Goal: Task Accomplishment & Management: Use online tool/utility

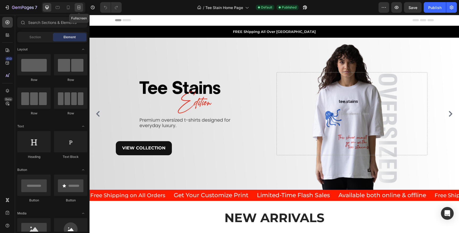
click at [81, 6] on icon at bounding box center [78, 7] width 5 height 5
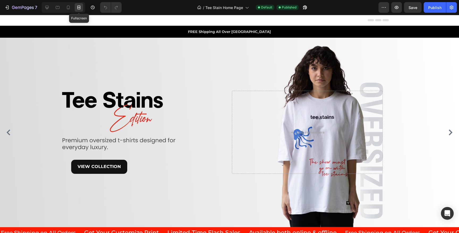
click at [81, 6] on icon at bounding box center [78, 7] width 5 height 5
click at [45, 8] on icon at bounding box center [46, 7] width 5 height 5
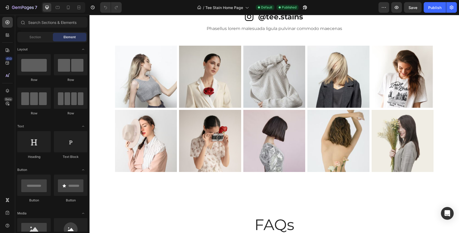
scroll to position [2334, 0]
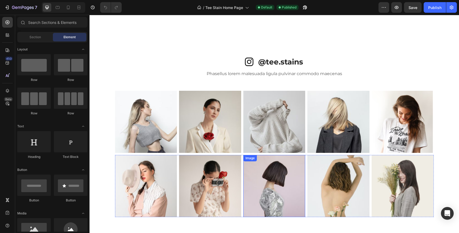
click at [256, 158] on div "Image" at bounding box center [274, 186] width 62 height 62
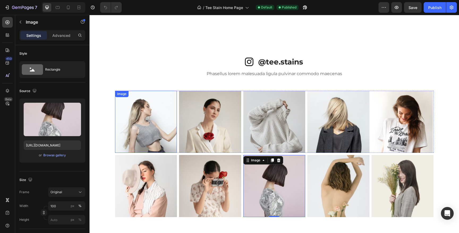
click at [137, 120] on img at bounding box center [146, 122] width 62 height 62
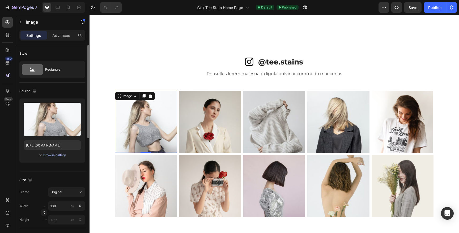
click at [58, 155] on div "Browse gallery" at bounding box center [54, 155] width 23 height 5
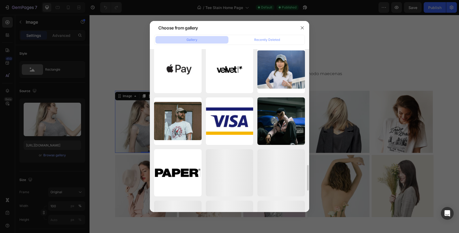
scroll to position [733, 0]
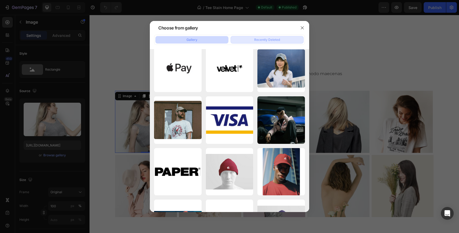
click at [270, 39] on div "Recently Deleted" at bounding box center [267, 39] width 26 height 5
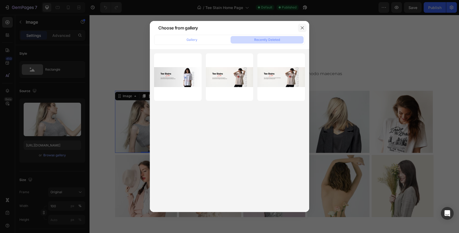
click at [301, 27] on icon "button" at bounding box center [302, 28] width 4 height 4
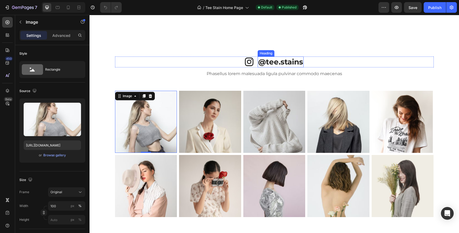
click at [272, 60] on h2 "@tee.stains" at bounding box center [281, 62] width 46 height 11
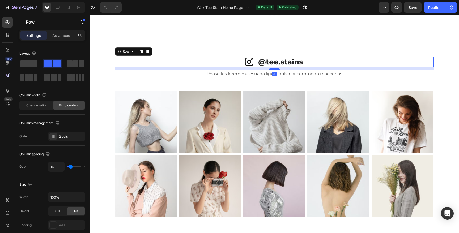
click at [251, 65] on div "Icon @tee.stains Heading Row 8" at bounding box center [274, 62] width 319 height 11
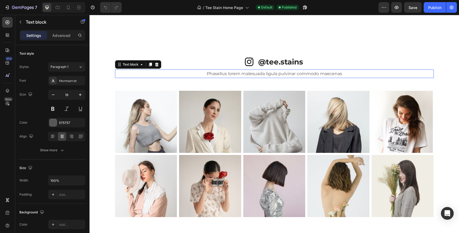
click at [254, 76] on p "Phasellus lorem malesuada ligula pulvinar commodo maecenas" at bounding box center [275, 74] width 318 height 8
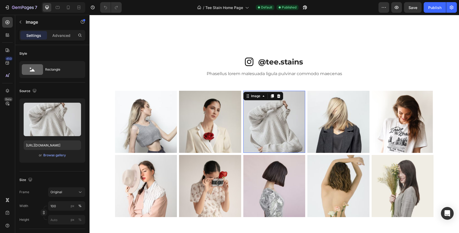
click at [243, 99] on div "Image 0" at bounding box center [274, 122] width 62 height 62
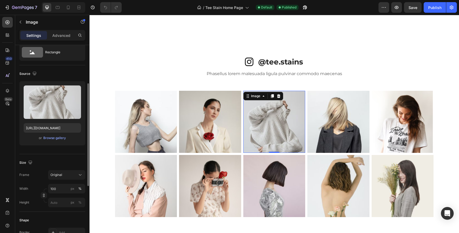
scroll to position [9, 0]
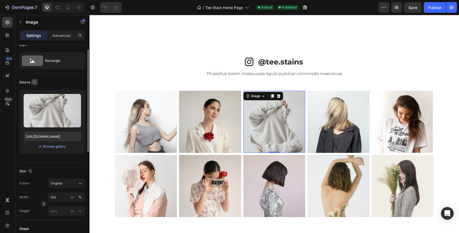
click at [34, 82] on icon "button" at bounding box center [34, 81] width 5 height 5
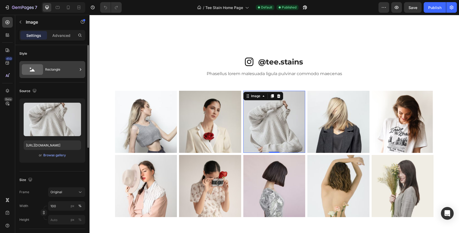
click at [37, 72] on icon at bounding box center [32, 69] width 21 height 11
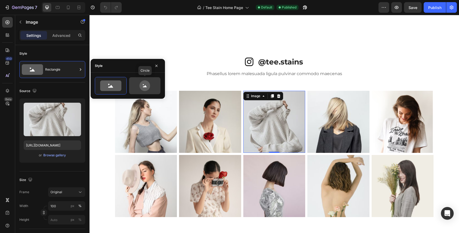
click at [137, 86] on icon at bounding box center [144, 86] width 25 height 11
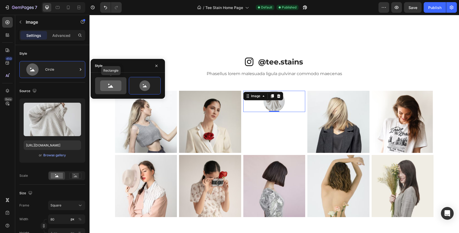
click at [116, 87] on icon at bounding box center [110, 86] width 21 height 11
type input "100"
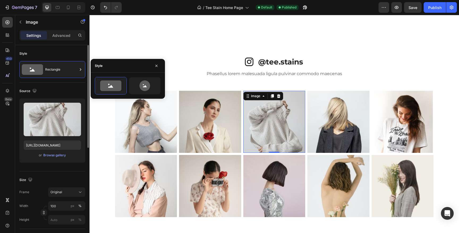
click at [49, 54] on div "Style" at bounding box center [52, 53] width 66 height 9
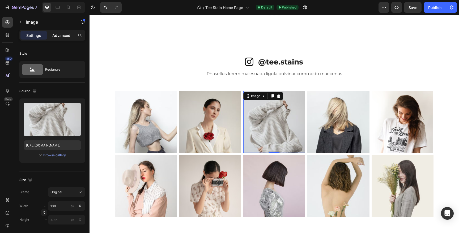
click at [63, 36] on p "Advanced" at bounding box center [61, 36] width 18 height 6
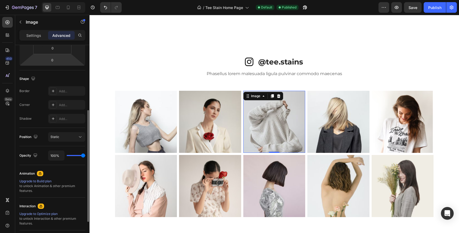
scroll to position [110, 0]
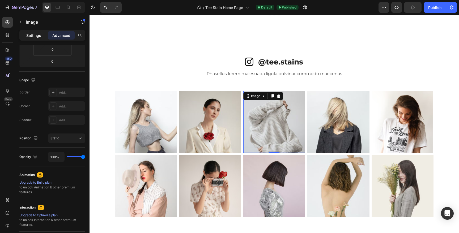
click at [30, 35] on p "Settings" at bounding box center [33, 36] width 15 height 6
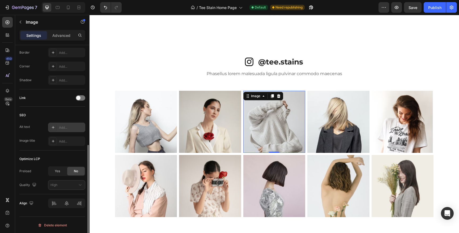
scroll to position [198, 0]
click at [79, 96] on span at bounding box center [78, 97] width 4 height 4
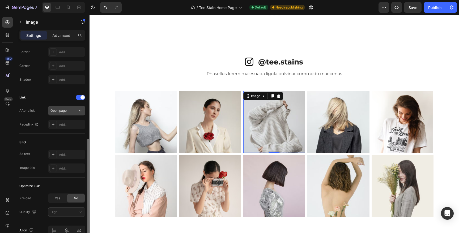
click at [73, 110] on div "Open page" at bounding box center [64, 110] width 27 height 5
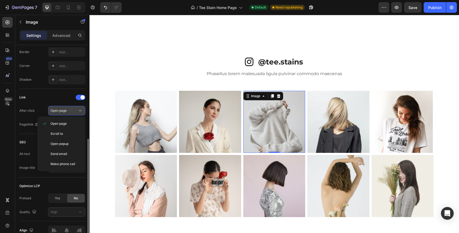
click at [73, 110] on div "Open page" at bounding box center [64, 110] width 27 height 5
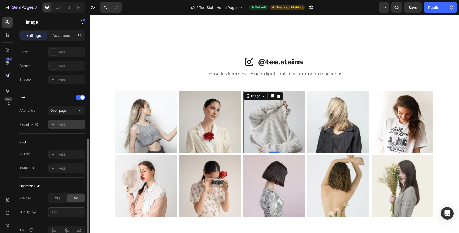
click at [63, 124] on div "Add..." at bounding box center [71, 125] width 25 height 5
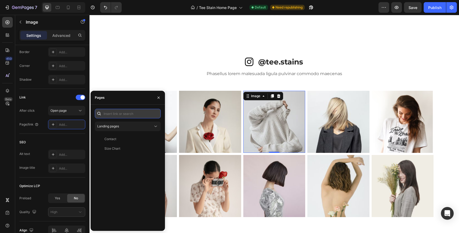
click at [132, 115] on input "text" at bounding box center [128, 114] width 66 height 10
click at [159, 95] on button "button" at bounding box center [158, 98] width 9 height 9
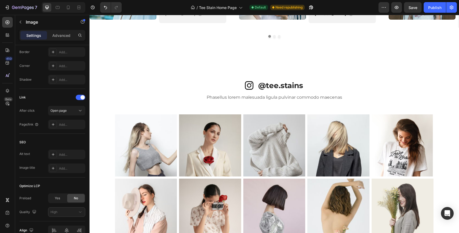
scroll to position [2308, 0]
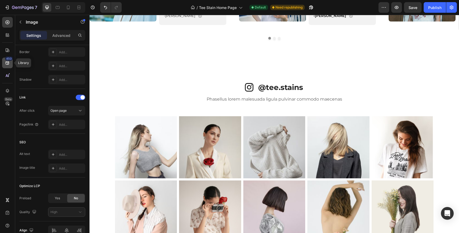
click at [9, 61] on icon at bounding box center [7, 62] width 3 height 3
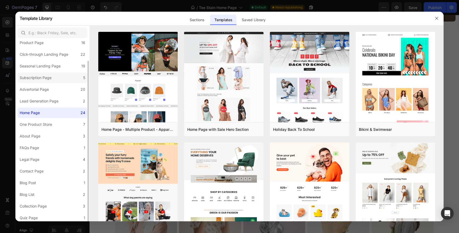
scroll to position [21, 0]
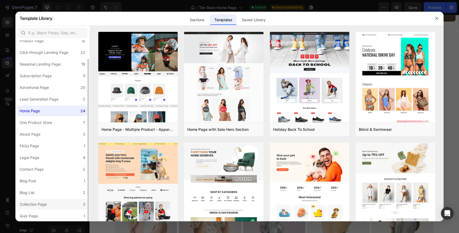
click at [52, 201] on label "Collection Page 3" at bounding box center [53, 204] width 70 height 11
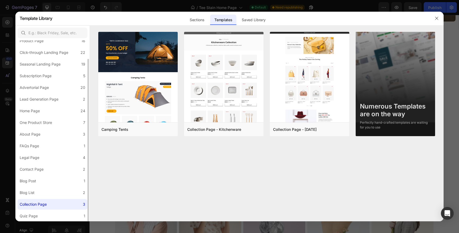
click at [50, 210] on label "Collection Page 3" at bounding box center [53, 204] width 70 height 11
click at [49, 211] on label "Quiz Page 1" at bounding box center [53, 216] width 70 height 11
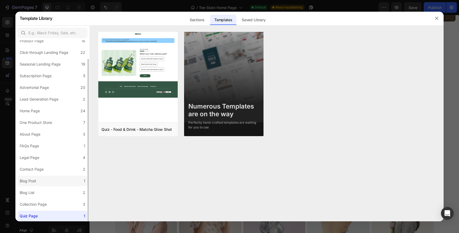
click at [60, 183] on label "Blog Post 1" at bounding box center [53, 181] width 70 height 11
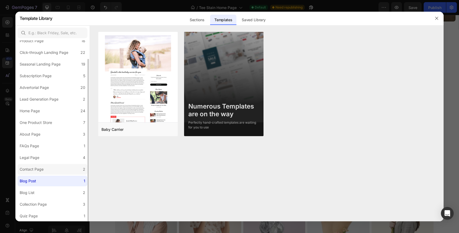
click at [61, 172] on label "Contact Page 2" at bounding box center [53, 169] width 70 height 11
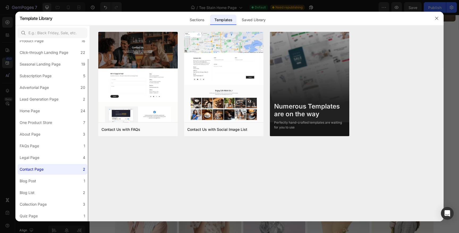
click at [54, 152] on div "All Templates 115 Product Page 16 Click-through Landing Page 22 Seasonal Landin…" at bounding box center [52, 121] width 74 height 202
click at [53, 156] on label "Legal Page 4" at bounding box center [53, 158] width 70 height 11
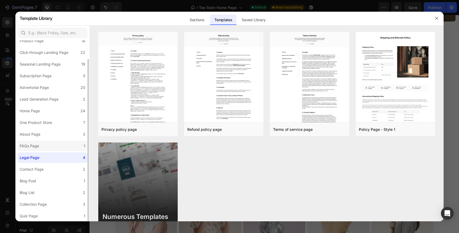
click at [55, 148] on label "FAQs Page 1" at bounding box center [53, 146] width 70 height 11
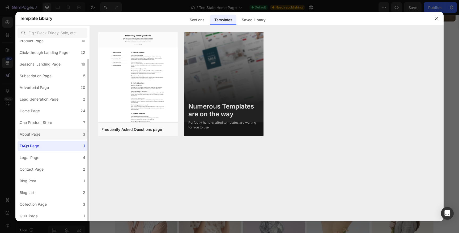
click at [59, 136] on label "About Page 3" at bounding box center [53, 134] width 70 height 11
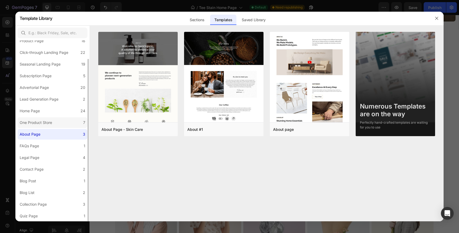
click at [68, 121] on label "One Product Store 7" at bounding box center [53, 122] width 70 height 11
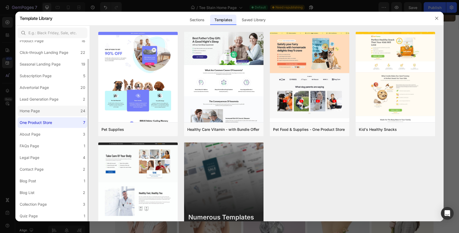
click at [61, 112] on label "Home Page 24" at bounding box center [53, 111] width 70 height 11
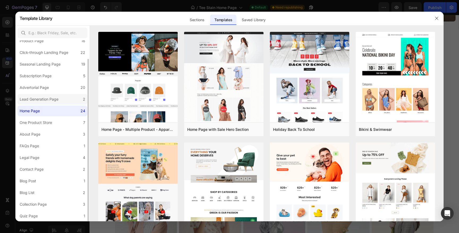
click at [61, 100] on label "Lead Generation Page 2" at bounding box center [53, 99] width 70 height 11
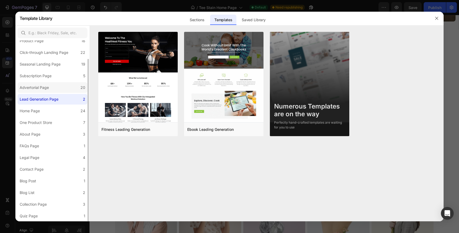
click at [66, 90] on label "Advertorial Page 20" at bounding box center [53, 87] width 70 height 11
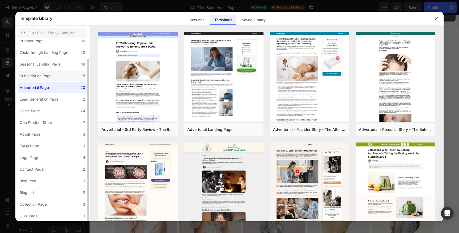
click at [65, 79] on label "Subscription Page 5" at bounding box center [53, 76] width 70 height 11
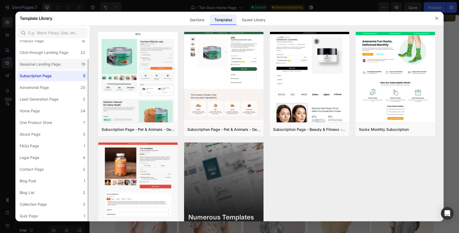
click at [61, 66] on div "Seasonal Landing Page" at bounding box center [41, 64] width 43 height 6
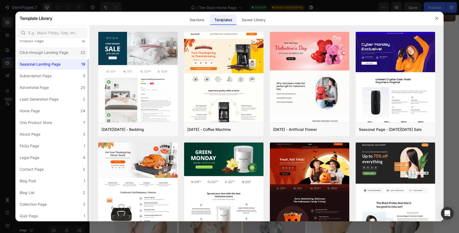
click at [70, 54] on div "Click-through Landing Page" at bounding box center [45, 52] width 51 height 6
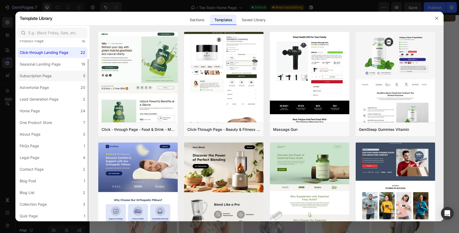
scroll to position [0, 0]
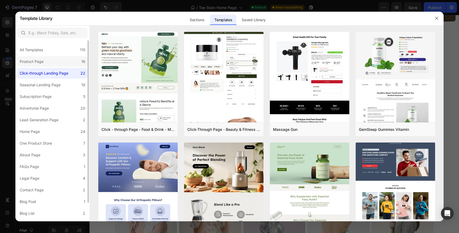
click at [60, 59] on label "Product Page 16" at bounding box center [53, 61] width 70 height 11
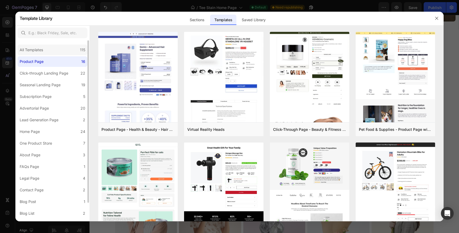
click at [66, 51] on div "All Templates 115" at bounding box center [53, 50] width 70 height 11
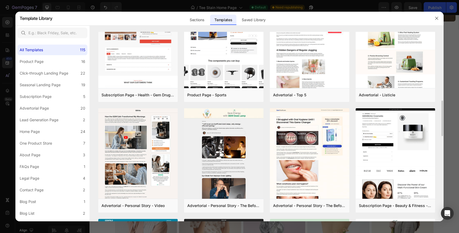
scroll to position [261, 0]
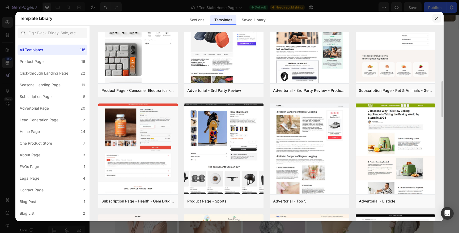
click at [439, 19] on button "button" at bounding box center [437, 18] width 9 height 9
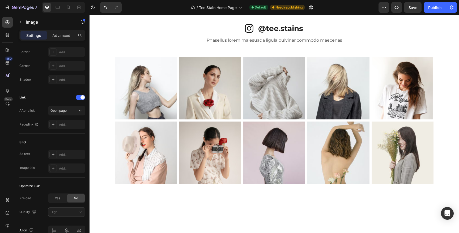
scroll to position [2369, 0]
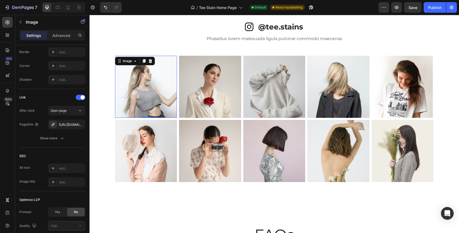
click at [145, 95] on img at bounding box center [146, 87] width 62 height 62
click at [55, 142] on button "Show more" at bounding box center [52, 139] width 66 height 10
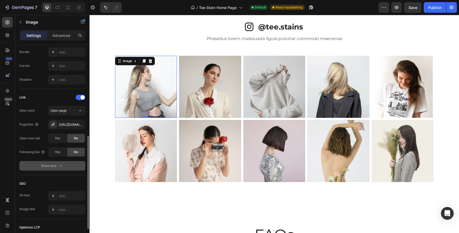
click at [53, 166] on div "Show less" at bounding box center [52, 165] width 23 height 5
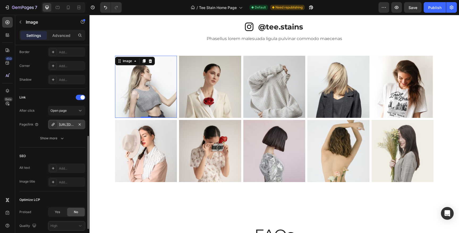
click at [57, 125] on div "[URL][DOMAIN_NAME][DOMAIN_NAME]" at bounding box center [66, 125] width 37 height 10
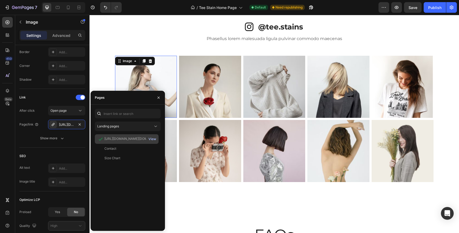
click at [154, 137] on div "View" at bounding box center [153, 139] width 8 height 5
click at [127, 141] on div "[URL][DOMAIN_NAME][DOMAIN_NAME]" at bounding box center [129, 139] width 51 height 5
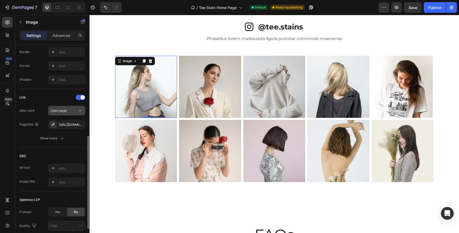
click at [60, 110] on span "Open page" at bounding box center [59, 111] width 16 height 4
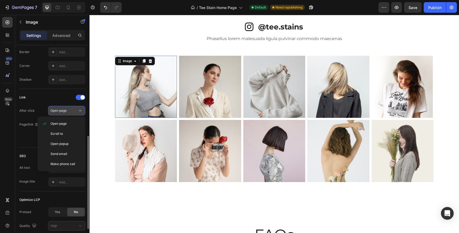
click at [70, 110] on div "Open page" at bounding box center [64, 110] width 27 height 5
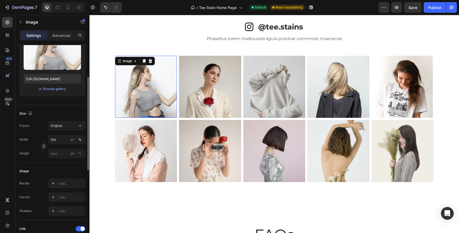
scroll to position [68, 0]
click at [57, 88] on div "Browse gallery" at bounding box center [54, 88] width 23 height 5
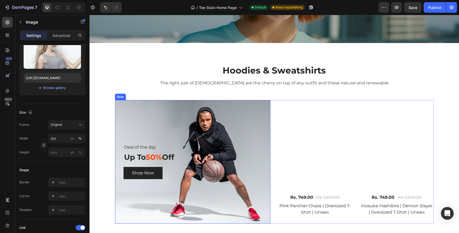
scroll to position [1985, 0]
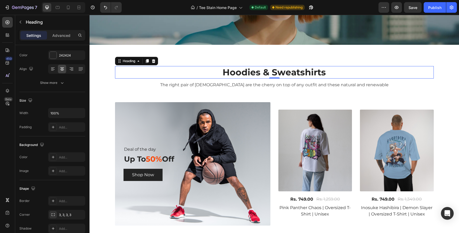
click at [237, 74] on h2 "Hoodies & Sweatshirts" at bounding box center [274, 72] width 319 height 12
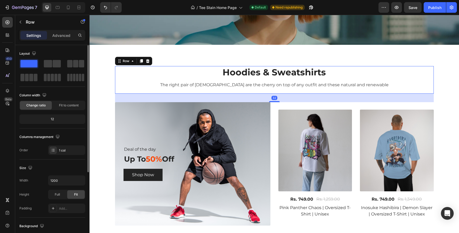
click at [196, 89] on div "Hoodies & Sweatshirts Heading The right pair of sunnies are the cherry on top o…" at bounding box center [274, 80] width 319 height 28
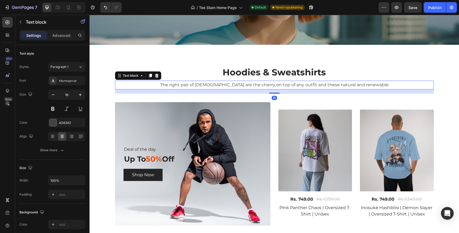
click at [204, 81] on p "The right pair of [DEMOGRAPHIC_DATA] are the cherry on top of any outfit and th…" at bounding box center [275, 85] width 318 height 8
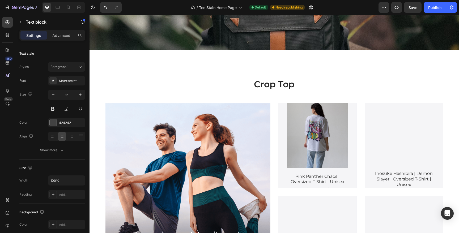
scroll to position [1563, 0]
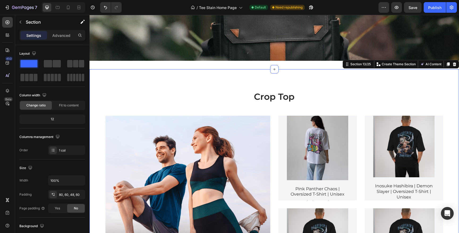
click at [252, 83] on div "Crop Top Heading Lorem ipsum dolor sit amet consectetur adipiscing Text Block S…" at bounding box center [275, 191] width 370 height 245
click at [241, 112] on div "Crop Top Heading Lorem ipsum dolor sit amet consectetur adipiscing Text Block S…" at bounding box center [275, 196] width 338 height 211
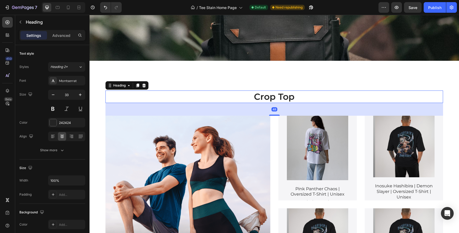
click at [257, 96] on h2 "Crop Top" at bounding box center [275, 97] width 338 height 12
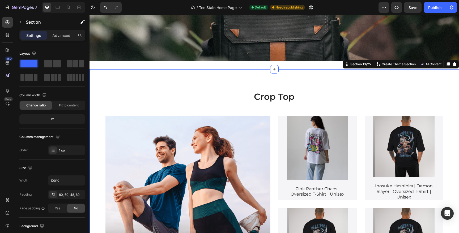
click at [221, 82] on div "Crop Top Heading Lorem ipsum dolor sit amet consectetur adipiscing Text Block S…" at bounding box center [275, 191] width 370 height 245
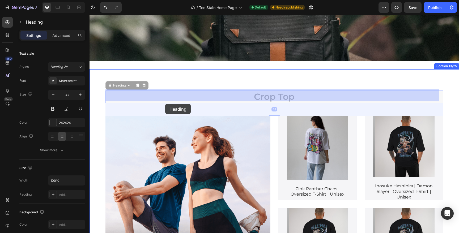
drag, startPoint x: 166, startPoint y: 89, endPoint x: 165, endPoint y: 104, distance: 14.9
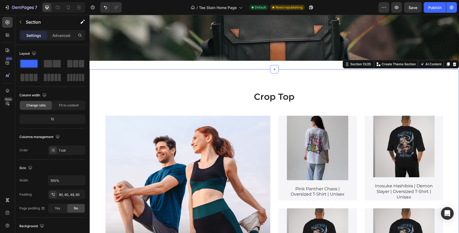
click at [168, 72] on div "Crop Top Heading Lorem ipsum dolor sit amet consectetur adipiscing Text Block S…" at bounding box center [275, 191] width 370 height 245
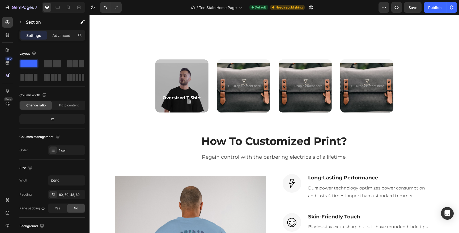
scroll to position [397, 0]
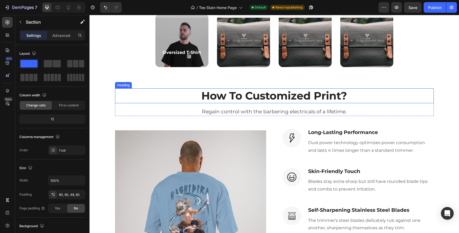
click at [202, 92] on h2 "How To Customized Print?" at bounding box center [274, 96] width 319 height 15
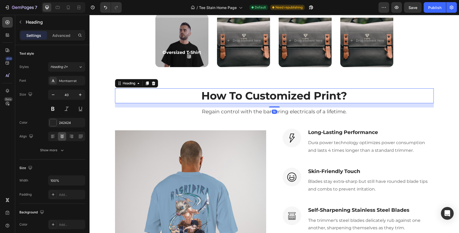
click at [202, 92] on h2 "How To Customized Print?" at bounding box center [274, 96] width 319 height 15
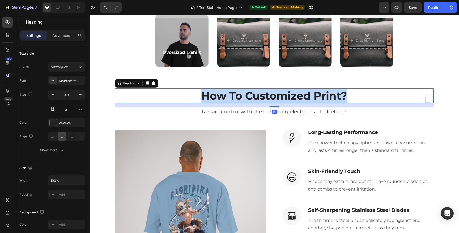
click at [202, 92] on p "How To Customized Print?" at bounding box center [275, 96] width 318 height 14
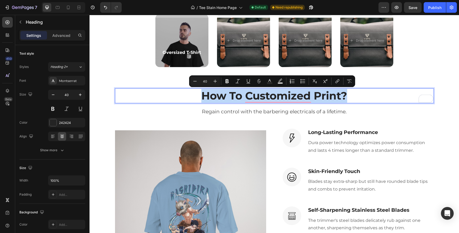
copy p "How To Customized Print?"
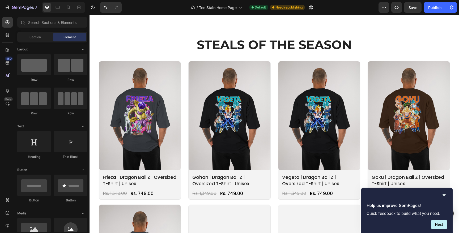
scroll to position [663, 0]
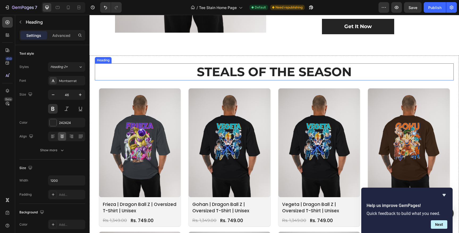
click at [252, 67] on strong "Steals Of The Season" at bounding box center [274, 71] width 155 height 15
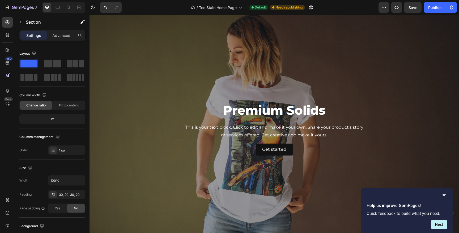
scroll to position [1036, 0]
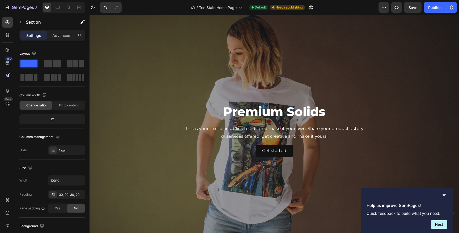
click at [180, 103] on h2 "Premium Solids" at bounding box center [274, 111] width 319 height 17
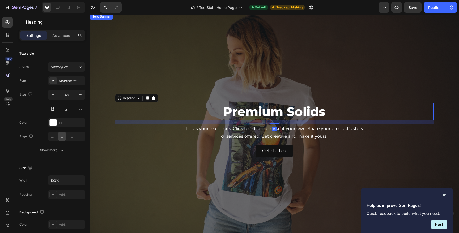
click at [177, 77] on div "Overlay" at bounding box center [275, 130] width 370 height 234
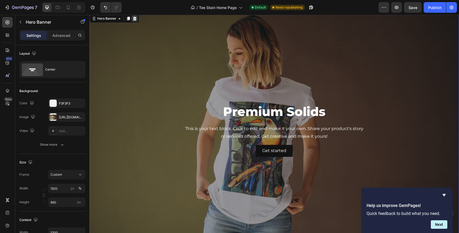
scroll to position [972, 0]
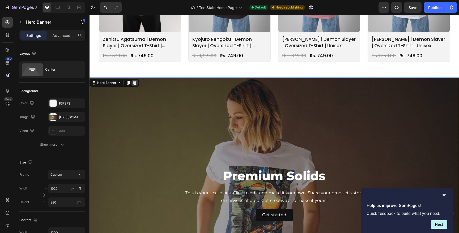
click at [133, 84] on icon at bounding box center [135, 83] width 4 height 4
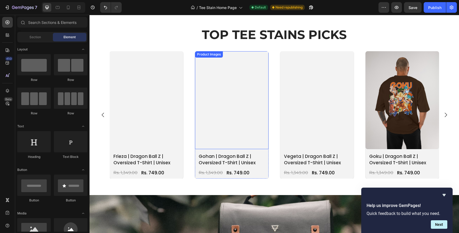
scroll to position [1050, 0]
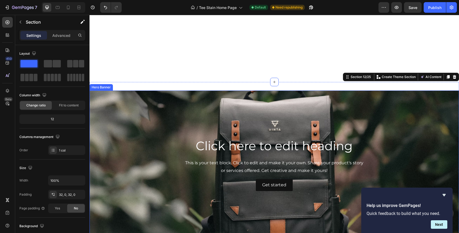
scroll to position [1367, 0]
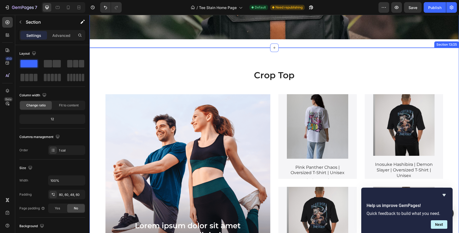
click at [280, 59] on div "Crop Top Heading Lorem ipsum dolor sit amet consectetur adipiscing Text Block S…" at bounding box center [275, 170] width 370 height 245
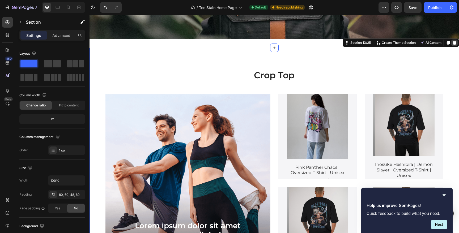
click at [452, 43] on div at bounding box center [455, 43] width 6 height 6
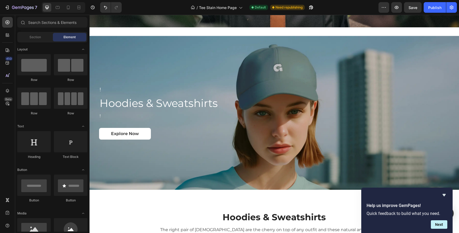
scroll to position [1377, 0]
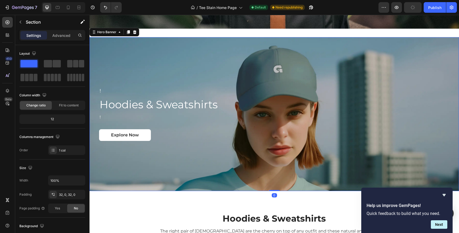
click at [436, 41] on div "Background Image" at bounding box center [275, 114] width 370 height 154
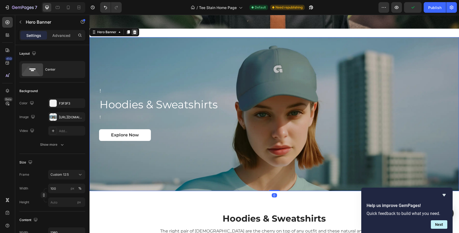
click at [133, 30] on icon at bounding box center [135, 32] width 4 height 4
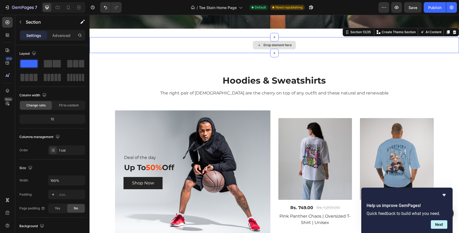
click at [302, 40] on div "Drop element here" at bounding box center [275, 45] width 370 height 16
click at [453, 30] on icon at bounding box center [455, 32] width 4 height 4
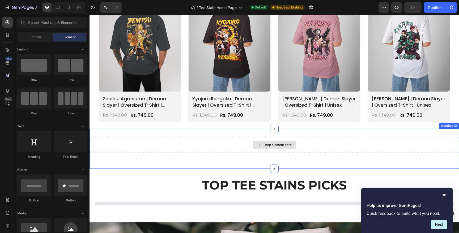
scroll to position [951, 0]
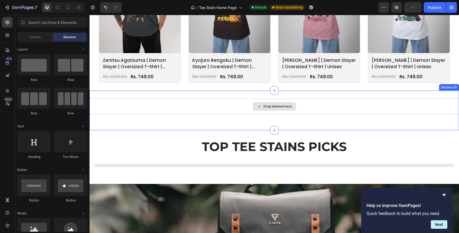
click at [344, 103] on div "Drop element here" at bounding box center [275, 107] width 370 height 16
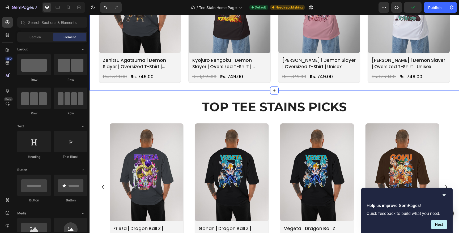
click at [402, 95] on div "Top Tee Stains Picks Heading Product Images frieza | dragon ball z | oversized …" at bounding box center [275, 175] width 370 height 169
click at [403, 106] on h2 "Top Tee Stains Picks" at bounding box center [274, 107] width 319 height 17
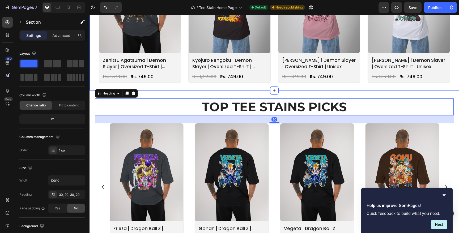
click at [398, 95] on div "Top Tee Stains Picks Heading 30 Product Images frieza | dragon ball z | oversiz…" at bounding box center [275, 175] width 370 height 169
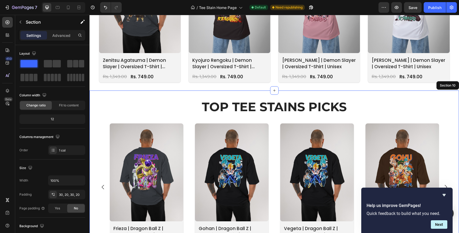
click at [398, 98] on div "Top Tee Stains Picks Heading Product Images frieza | dragon ball z | oversized …" at bounding box center [275, 175] width 370 height 169
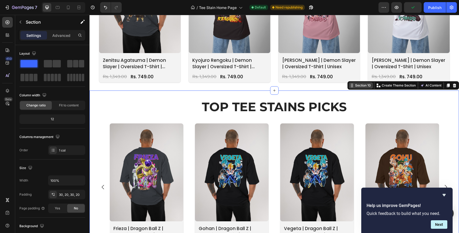
click at [350, 86] on icon at bounding box center [352, 85] width 4 height 4
click at [354, 104] on div "Top Tee Stains Picks Heading Product Images frieza | dragon ball z | oversized …" at bounding box center [275, 175] width 370 height 169
click at [349, 122] on div "Top Tee Stains Picks Heading Product Images frieza | dragon ball z | oversized …" at bounding box center [275, 175] width 370 height 169
drag, startPoint x: 349, startPoint y: 122, endPoint x: 349, endPoint y: 63, distance: 59.0
click at [350, 91] on div "Top Tee Stains Picks Heading Product Images frieza | dragon ball z | oversized …" at bounding box center [275, 175] width 370 height 169
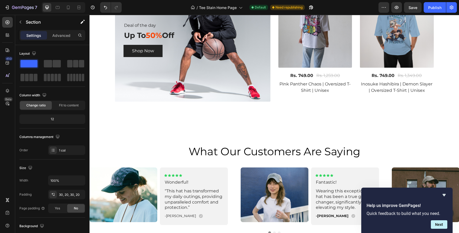
scroll to position [1528, 0]
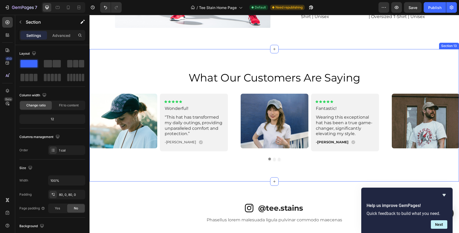
click at [348, 64] on div "what our customers are saying Heading Image Icon Icon Icon Icon Icon Icon List …" at bounding box center [275, 115] width 370 height 133
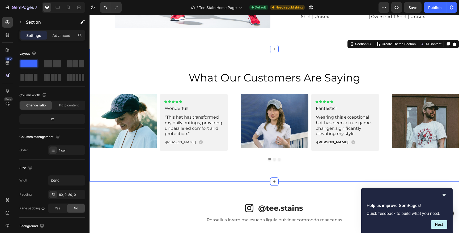
click at [274, 161] on div "what our customers are saying Heading Image Icon Icon Icon Icon Icon Icon List …" at bounding box center [275, 115] width 370 height 133
click at [274, 160] on div "what our customers are saying Heading Image Icon Icon Icon Icon Icon Icon List …" at bounding box center [275, 115] width 370 height 133
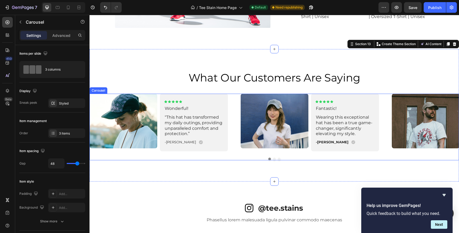
click at [274, 160] on div "Image Icon Icon Icon Icon Icon Icon List Wonderful! Text Block “This hat has tr…" at bounding box center [275, 127] width 370 height 67
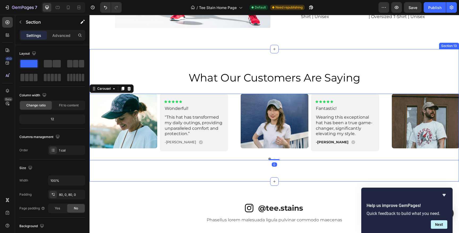
click at [292, 181] on div "what our customers are saying Heading Image Icon Icon Icon Icon Icon Icon List …" at bounding box center [275, 115] width 370 height 133
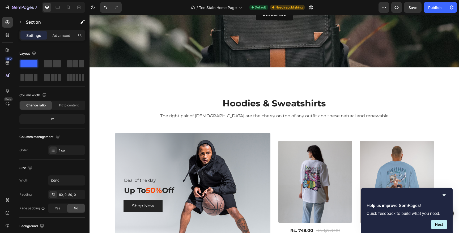
scroll to position [1292, 0]
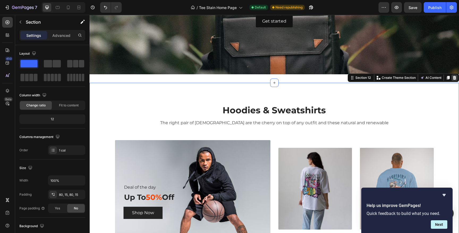
click at [454, 77] on icon at bounding box center [454, 78] width 3 height 4
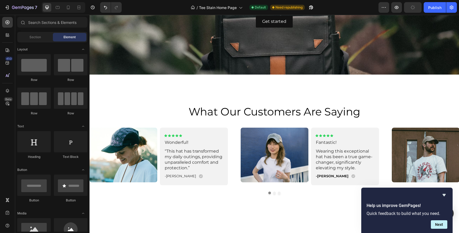
scroll to position [1244, 0]
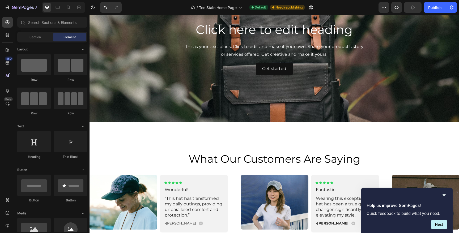
click at [430, 49] on div "Click here to edit heading Heading This is your text block. Click to edit and m…" at bounding box center [275, 48] width 370 height 165
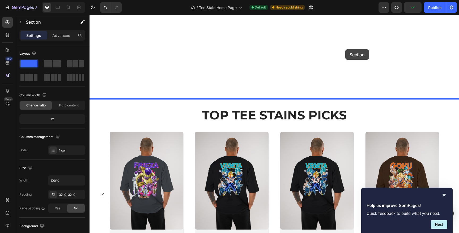
scroll to position [927, 0]
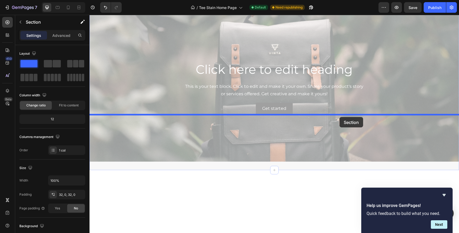
drag, startPoint x: 353, startPoint y: 31, endPoint x: 340, endPoint y: 117, distance: 87.4
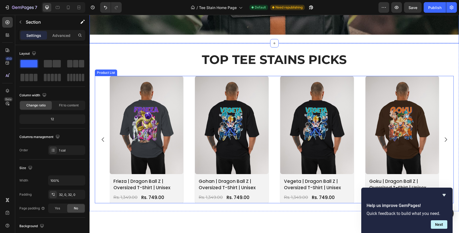
scroll to position [1010, 0]
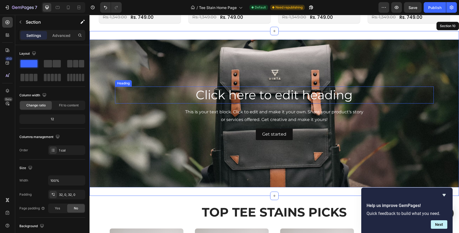
click at [274, 97] on h2 "Click here to edit heading" at bounding box center [274, 95] width 319 height 17
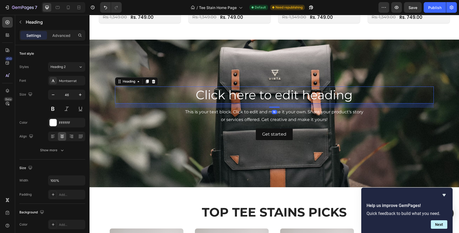
click at [274, 97] on h2 "Click here to edit heading" at bounding box center [274, 95] width 319 height 17
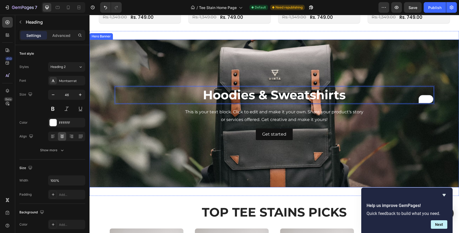
click at [281, 173] on div "Background Image" at bounding box center [275, 114] width 370 height 148
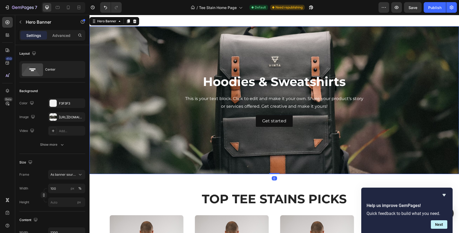
scroll to position [1041, 0]
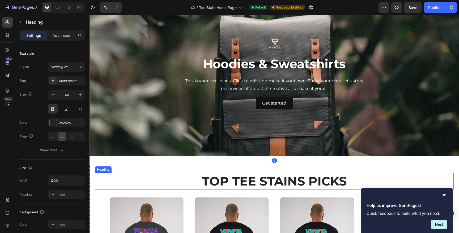
click at [278, 178] on strong "Top Tee Stains Picks" at bounding box center [274, 181] width 145 height 15
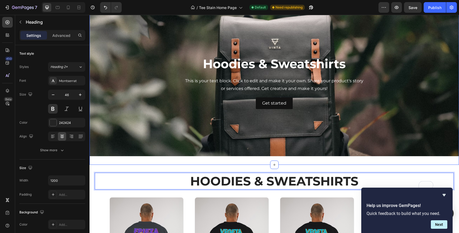
click at [296, 163] on div "⁠⁠⁠⁠⁠⁠⁠ Hoodies & Sweatshirts Heading This is your text block. Click to edit an…" at bounding box center [275, 82] width 370 height 165
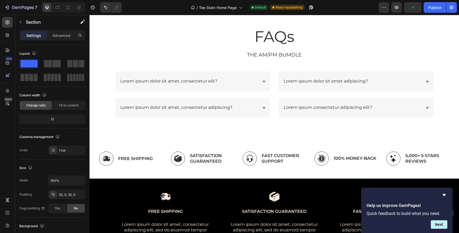
scroll to position [1695, 0]
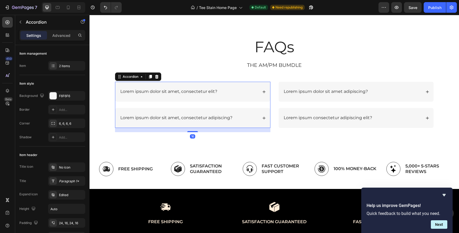
click at [263, 91] on icon at bounding box center [264, 91] width 3 height 3
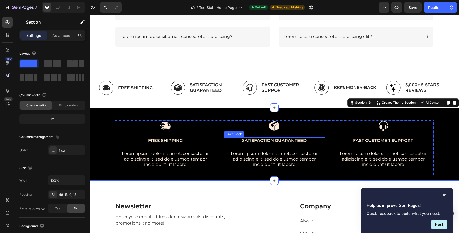
scroll to position [1779, 0]
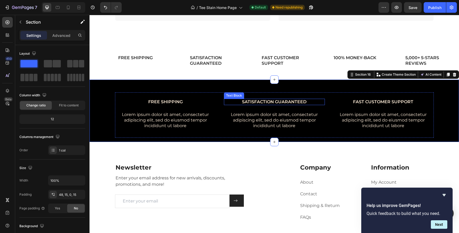
scroll to position [1801, 0]
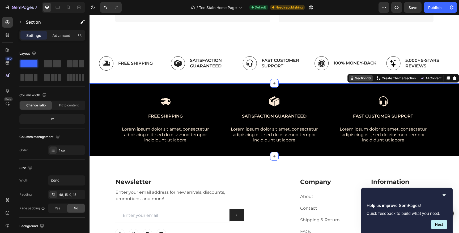
click at [354, 78] on icon at bounding box center [352, 78] width 4 height 4
click at [351, 79] on icon at bounding box center [351, 79] width 1 height 1
click at [384, 5] on icon "button" at bounding box center [383, 7] width 5 height 5
click at [7, 89] on icon at bounding box center [7, 90] width 5 height 5
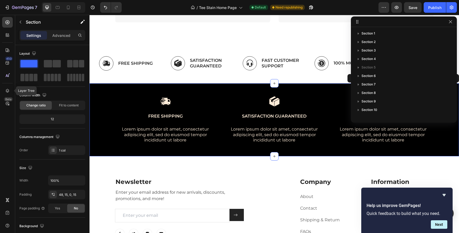
scroll to position [57, 0]
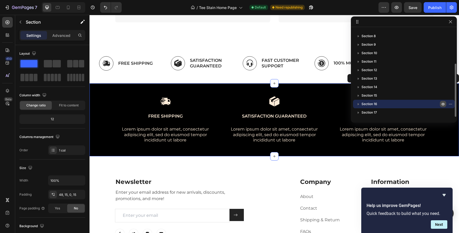
click at [442, 103] on icon "button" at bounding box center [443, 104] width 4 height 4
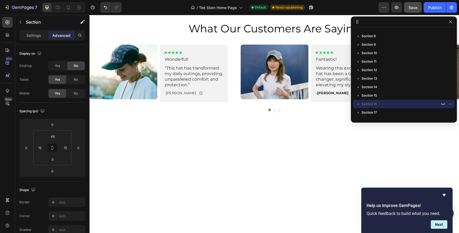
scroll to position [1163, 0]
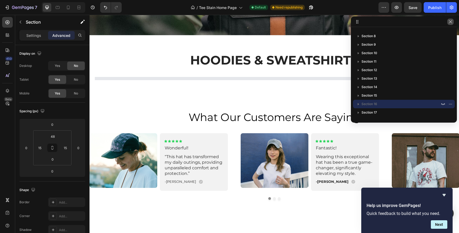
click at [451, 23] on icon "button" at bounding box center [451, 22] width 4 height 4
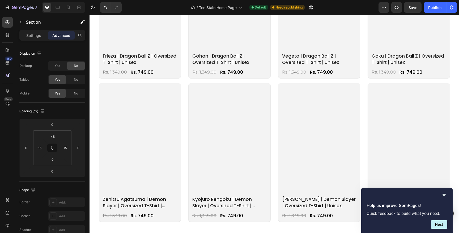
scroll to position [813, 0]
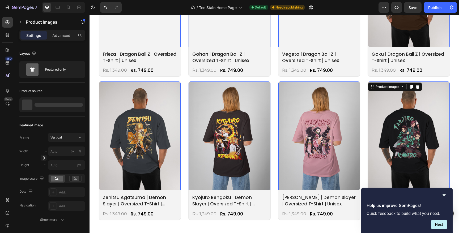
click at [445, 82] on img at bounding box center [409, 136] width 82 height 109
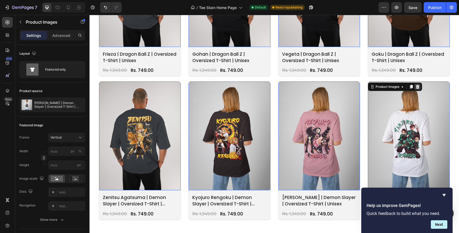
click at [420, 88] on icon at bounding box center [418, 87] width 4 height 4
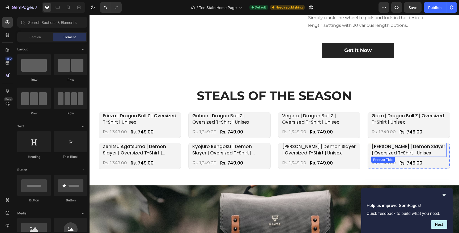
scroll to position [645, 0]
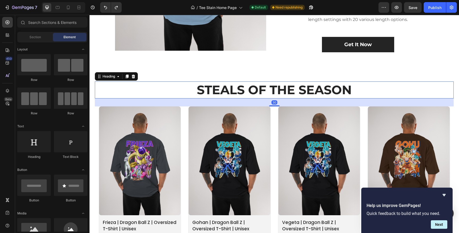
click at [377, 93] on h2 "Steals Of The Season" at bounding box center [274, 90] width 319 height 17
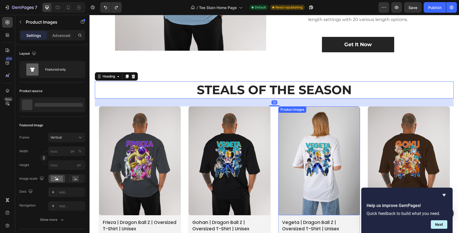
click at [318, 108] on div "Product Images" at bounding box center [320, 161] width 82 height 109
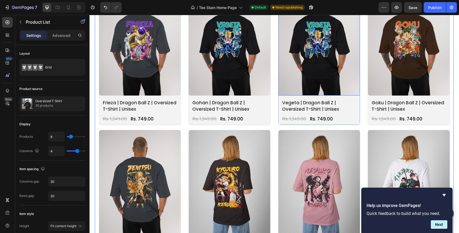
scroll to position [765, 0]
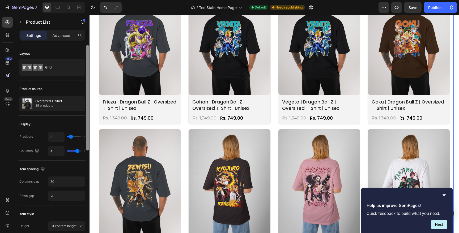
drag, startPoint x: 76, startPoint y: 150, endPoint x: 88, endPoint y: 150, distance: 12.5
type input "2"
click at [73, 151] on input "range" at bounding box center [76, 151] width 19 height 1
type input "2"
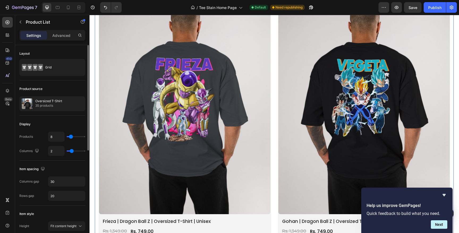
drag, startPoint x: 72, startPoint y: 150, endPoint x: 77, endPoint y: 150, distance: 5.1
type input "4"
click at [77, 151] on input "range" at bounding box center [76, 151] width 19 height 1
type input "4"
click at [77, 151] on input "range" at bounding box center [76, 151] width 19 height 1
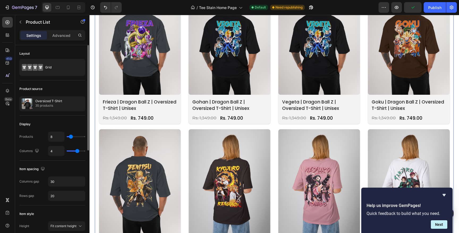
click at [77, 151] on input "range" at bounding box center [76, 151] width 19 height 1
type input "5"
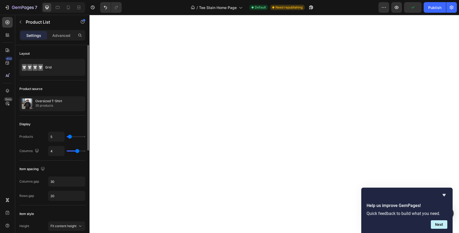
type input "4"
type input "3"
type input "2"
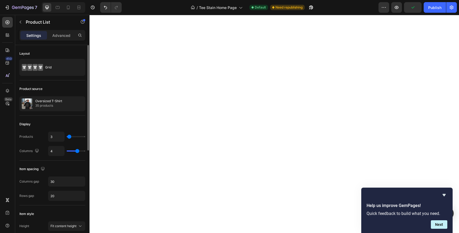
type input "2"
type input "1"
type input "2"
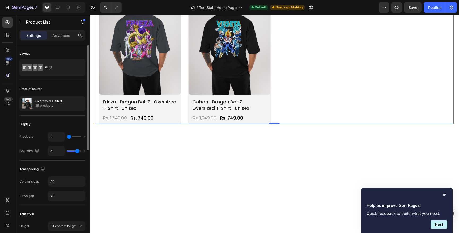
type input "3"
type input "8"
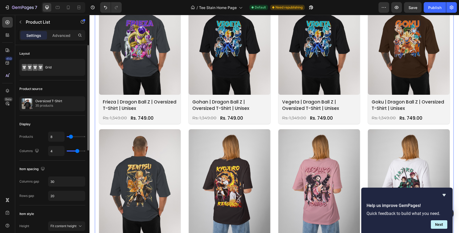
type input "1"
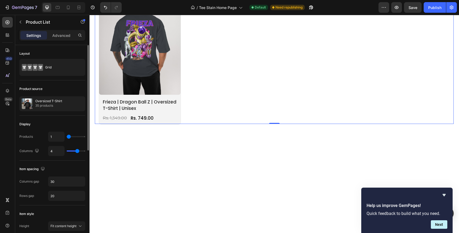
type input "1"
click at [68, 137] on input "range" at bounding box center [76, 136] width 19 height 1
click at [55, 136] on input "1" at bounding box center [56, 137] width 16 height 10
type input "4"
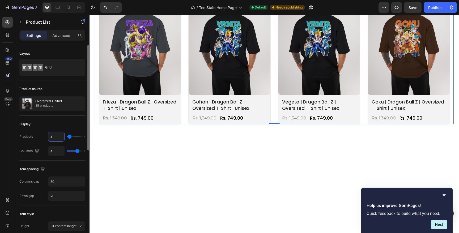
type input "44"
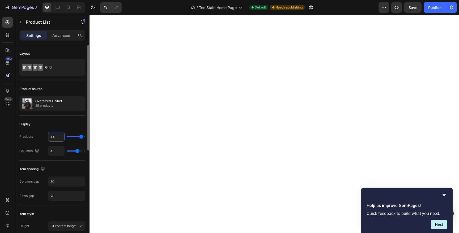
type input "4"
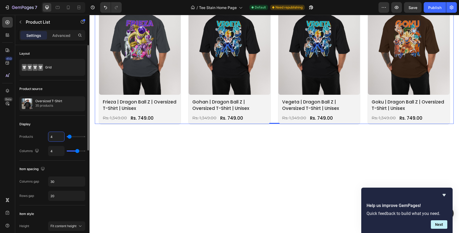
type input "4"
click at [58, 125] on div "Display" at bounding box center [52, 124] width 66 height 9
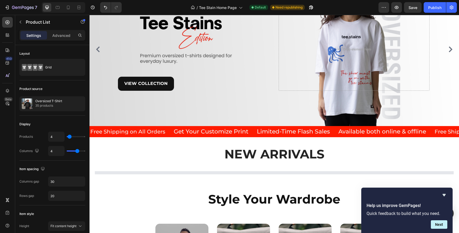
scroll to position [72, 0]
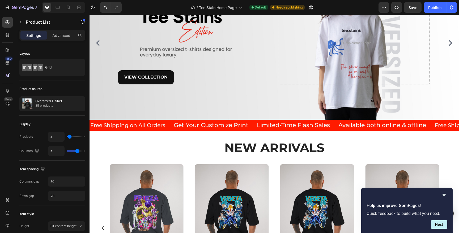
click at [107, 167] on div "Product Images frieza | dragon ball z | oversized t-shirt | unisex Product Titl…" at bounding box center [274, 229] width 351 height 128
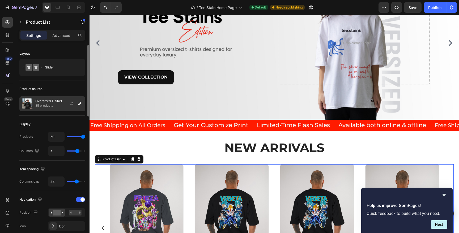
click at [54, 109] on div "Oversized T-Shirt 35 products" at bounding box center [52, 103] width 66 height 15
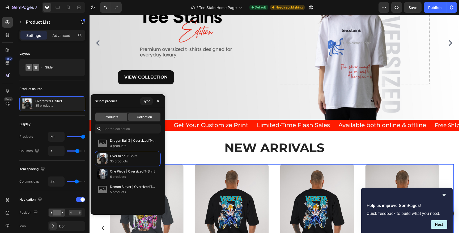
click at [116, 119] on span "Products" at bounding box center [112, 117] width 14 height 5
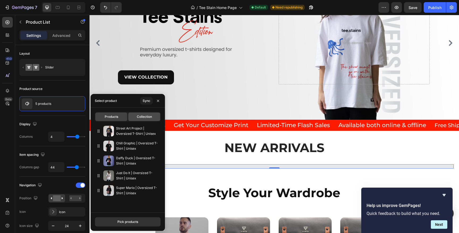
click at [138, 117] on span "Collection" at bounding box center [144, 117] width 15 height 5
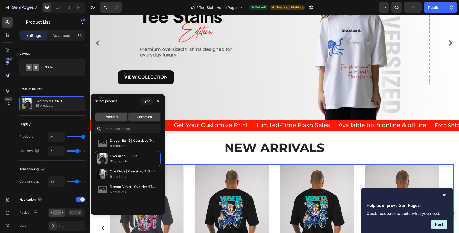
click at [120, 119] on div "Products" at bounding box center [111, 117] width 32 height 9
type input "4"
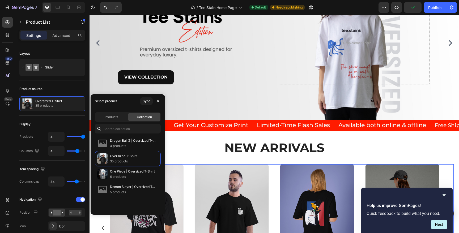
click at [148, 100] on div "Sync" at bounding box center [147, 101] width 8 height 5
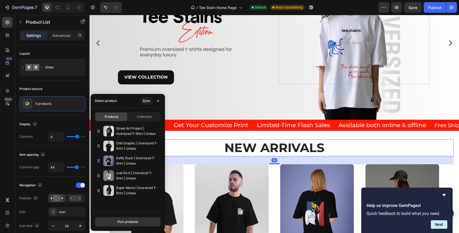
click at [244, 154] on strong "New Arrivals" at bounding box center [275, 147] width 100 height 15
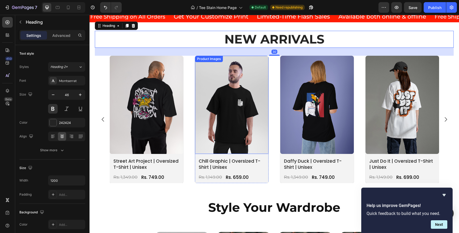
scroll to position [207, 0]
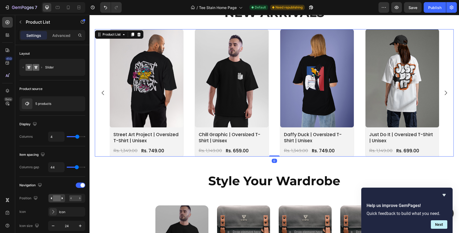
click at [444, 92] on icon "Carousel Next Arrow" at bounding box center [446, 93] width 6 height 6
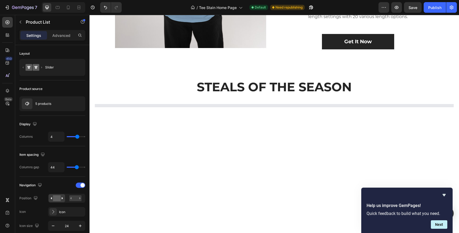
scroll to position [676, 0]
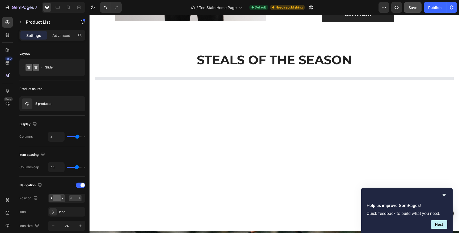
click at [415, 4] on button "Save" at bounding box center [413, 7] width 18 height 11
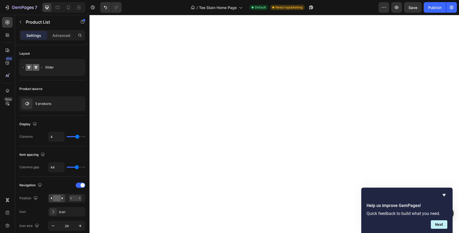
scroll to position [1058, 0]
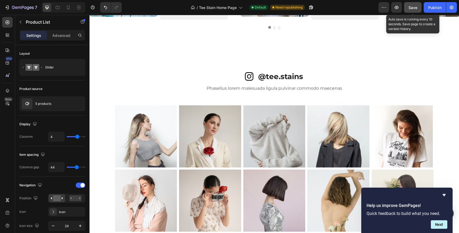
click at [415, 9] on span "Save" at bounding box center [413, 7] width 9 height 5
